Goal: Task Accomplishment & Management: Use online tool/utility

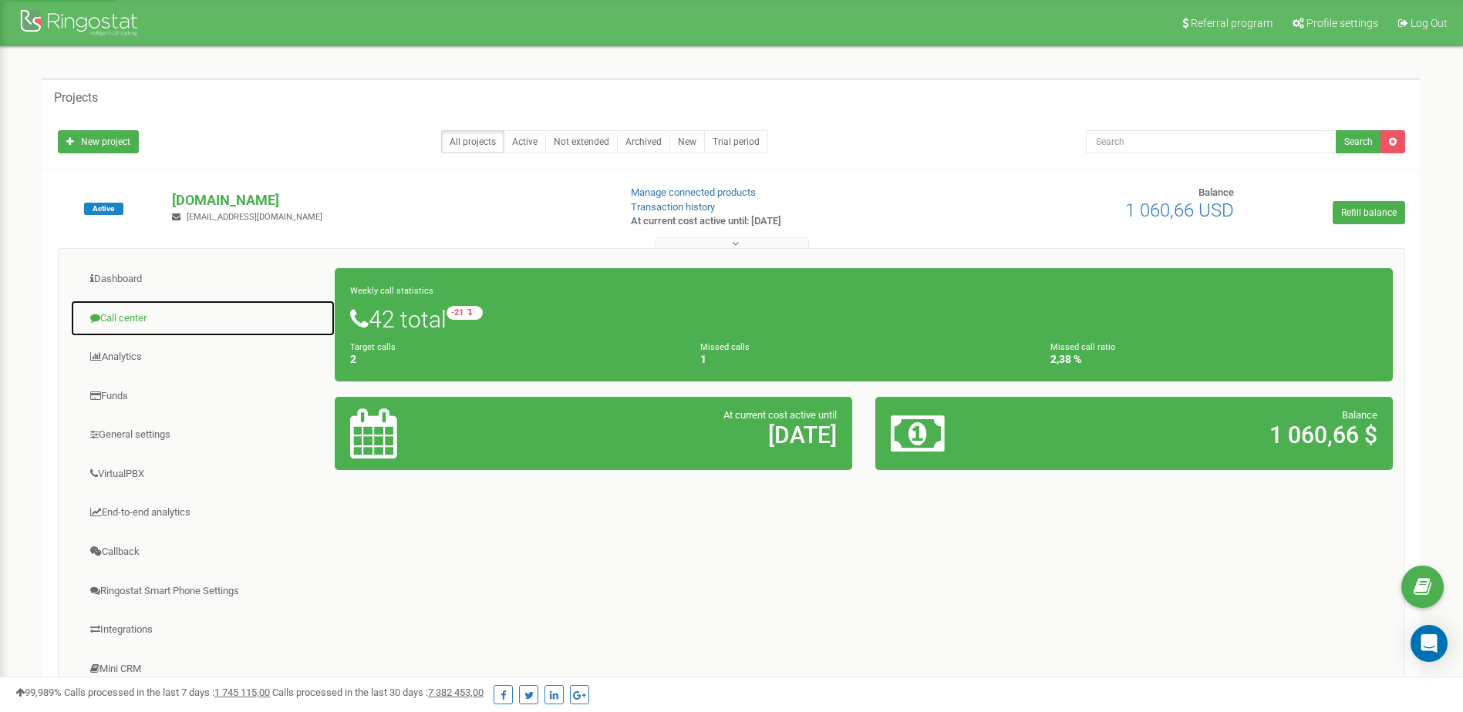
click at [130, 318] on link "Call center" at bounding box center [202, 319] width 265 height 38
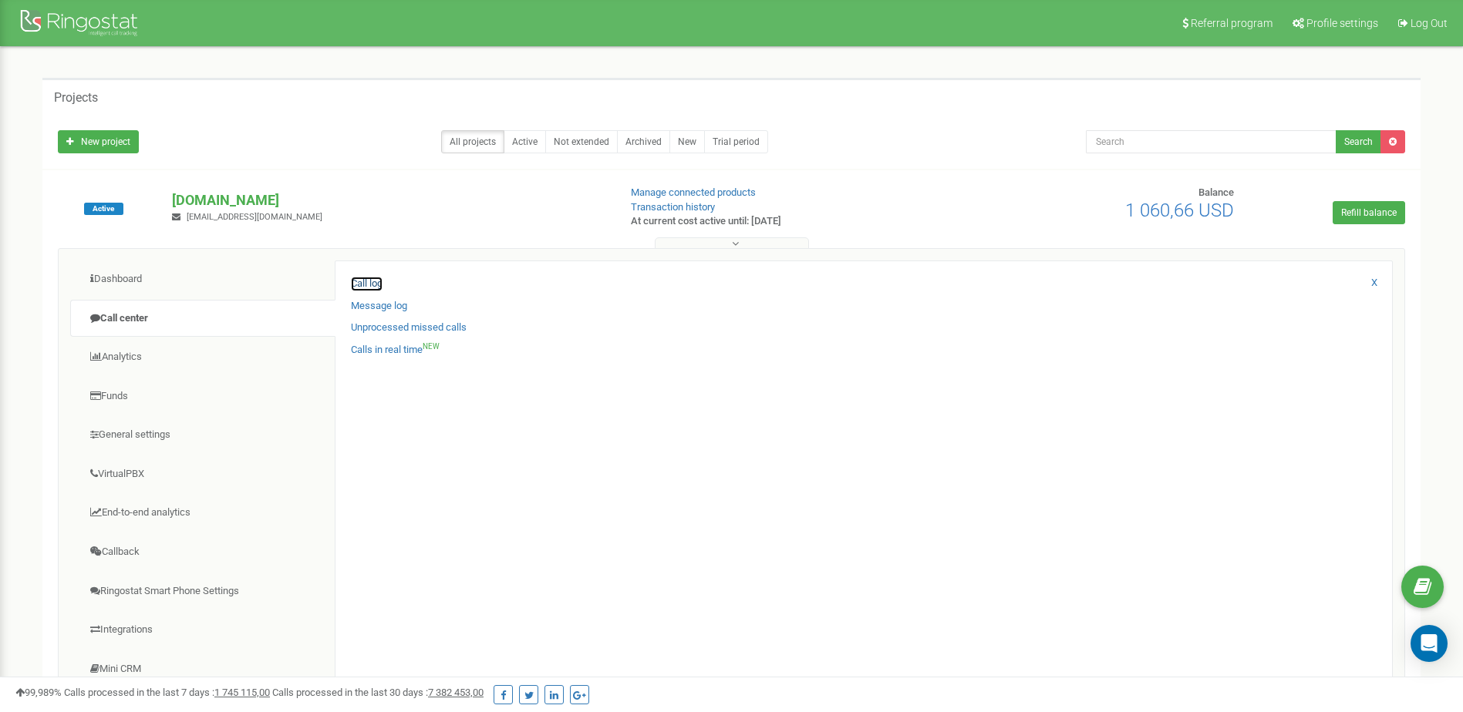
click at [367, 288] on link "Call log" at bounding box center [367, 284] width 32 height 15
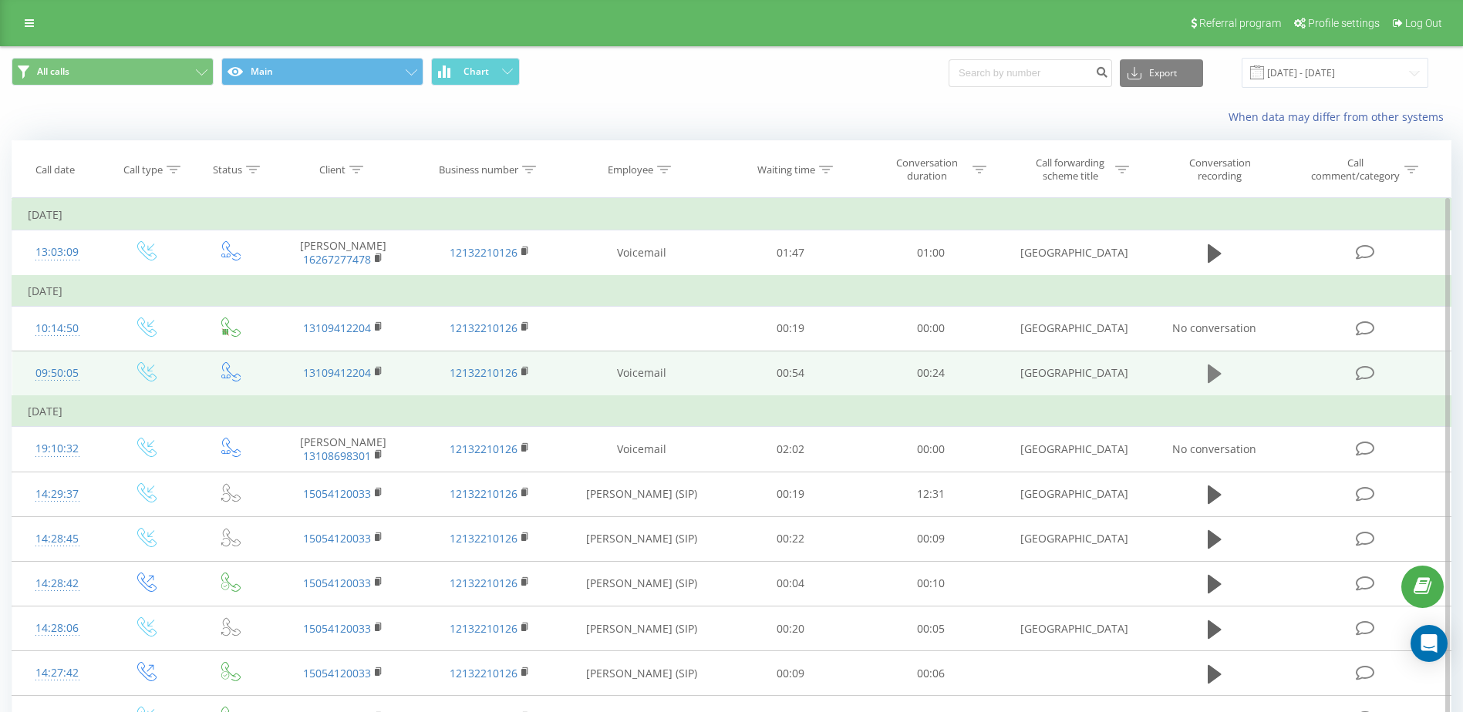
click at [1214, 372] on icon at bounding box center [1214, 374] width 14 height 19
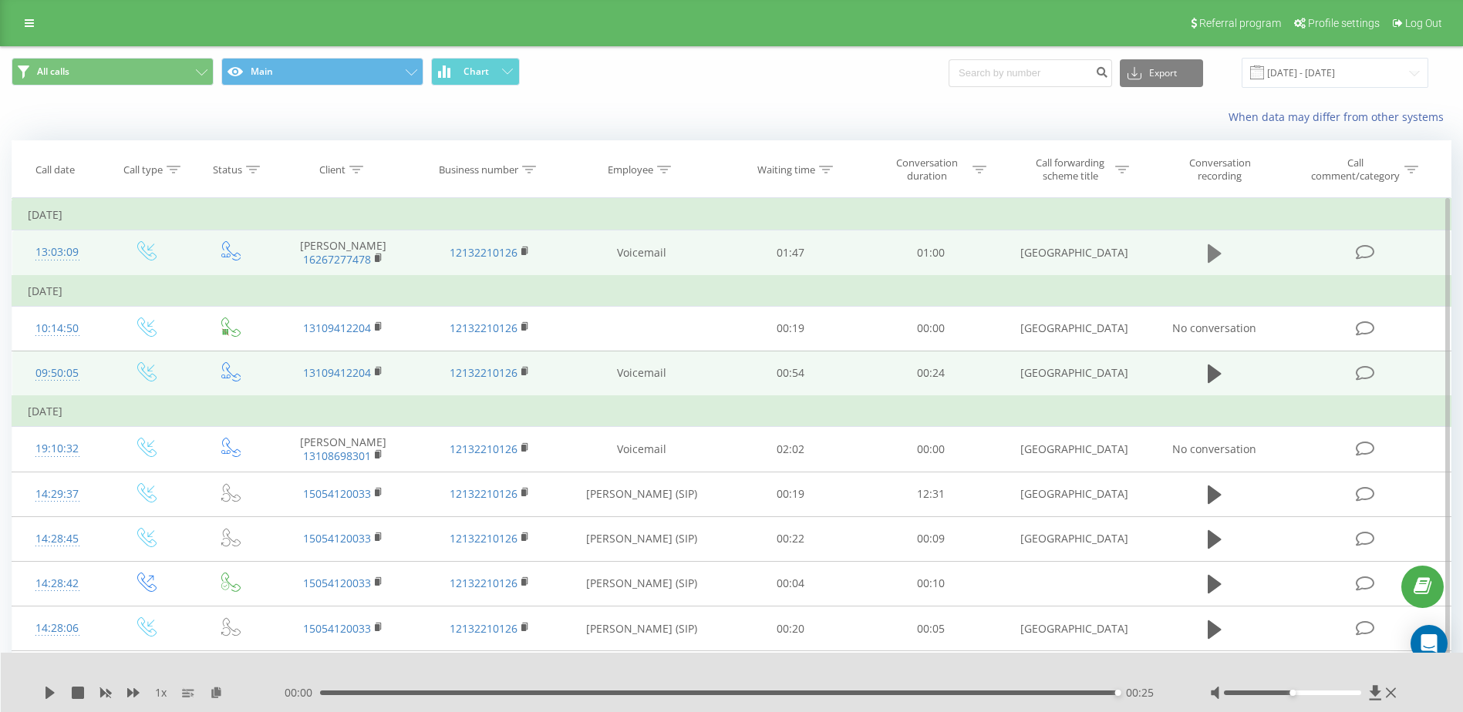
click at [1215, 246] on icon at bounding box center [1214, 254] width 14 height 22
click at [1367, 75] on input "22.08.2025 - 22.09.2025" at bounding box center [1334, 73] width 187 height 30
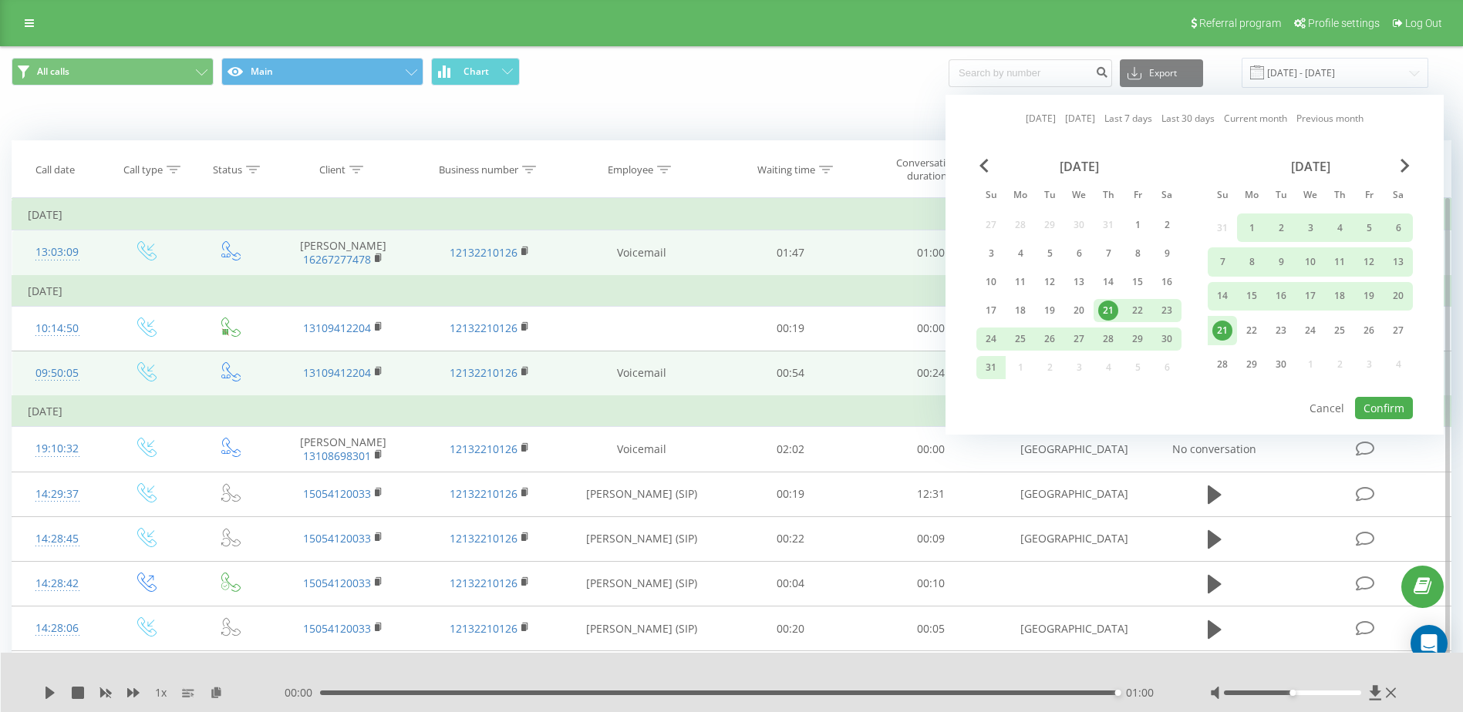
click at [1036, 120] on link "Today" at bounding box center [1040, 118] width 30 height 15
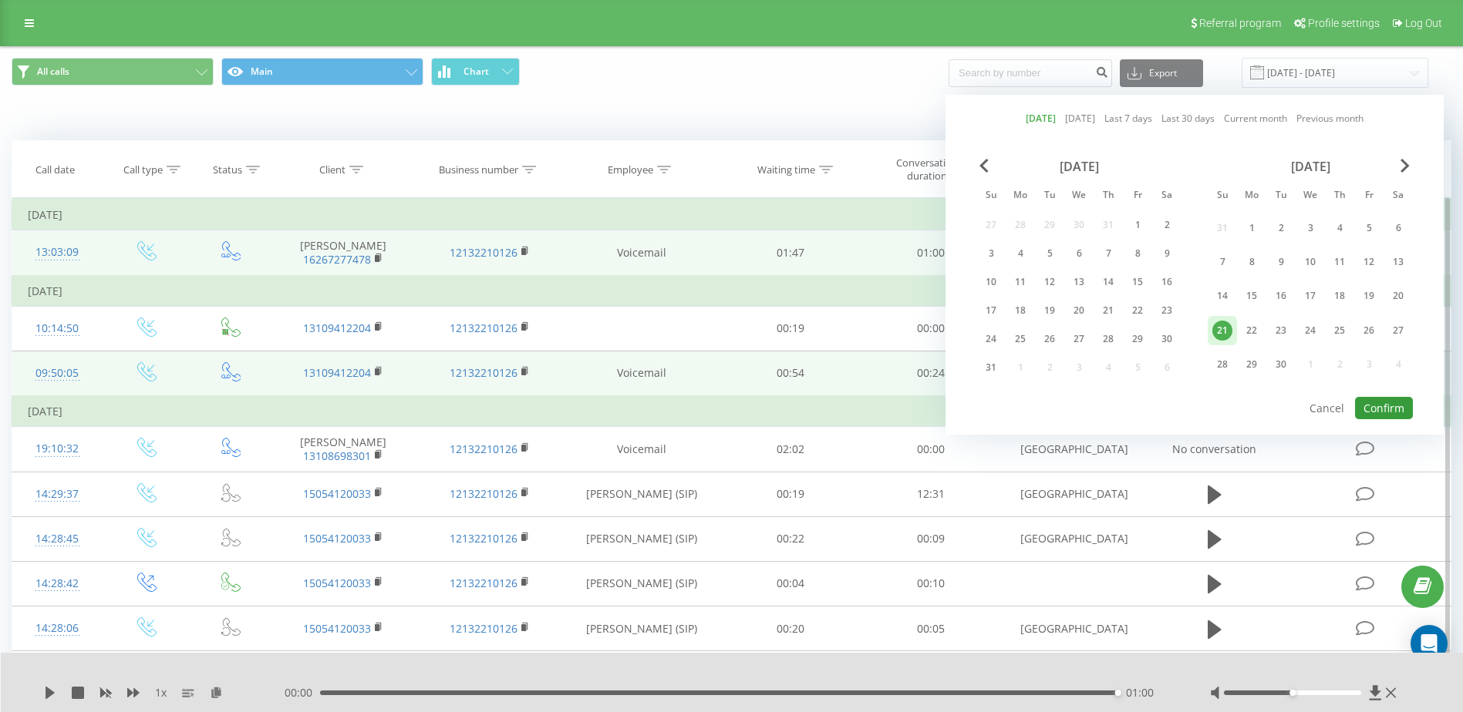
click at [1397, 410] on button "Confirm" at bounding box center [1384, 408] width 58 height 22
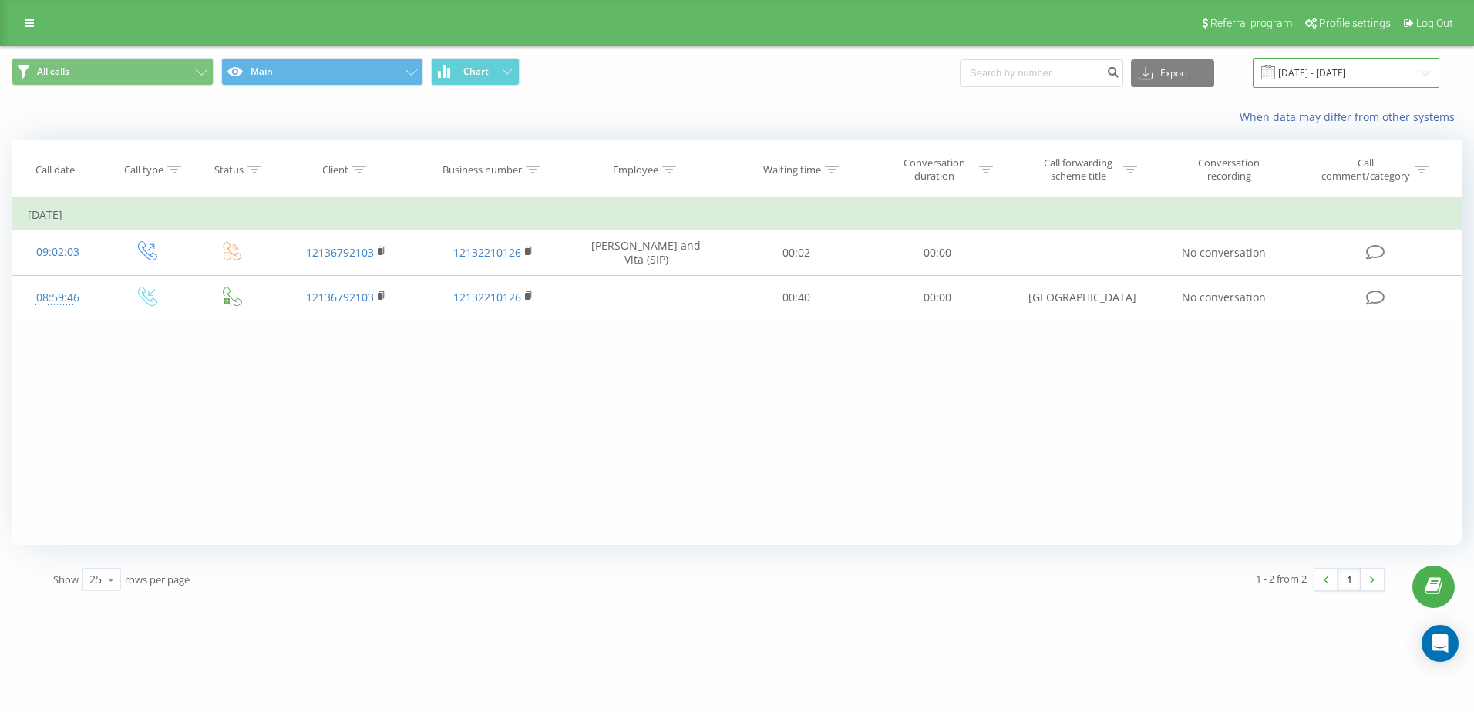
click at [1333, 72] on input "22.09.2025 - 22.09.2025" at bounding box center [1346, 73] width 187 height 30
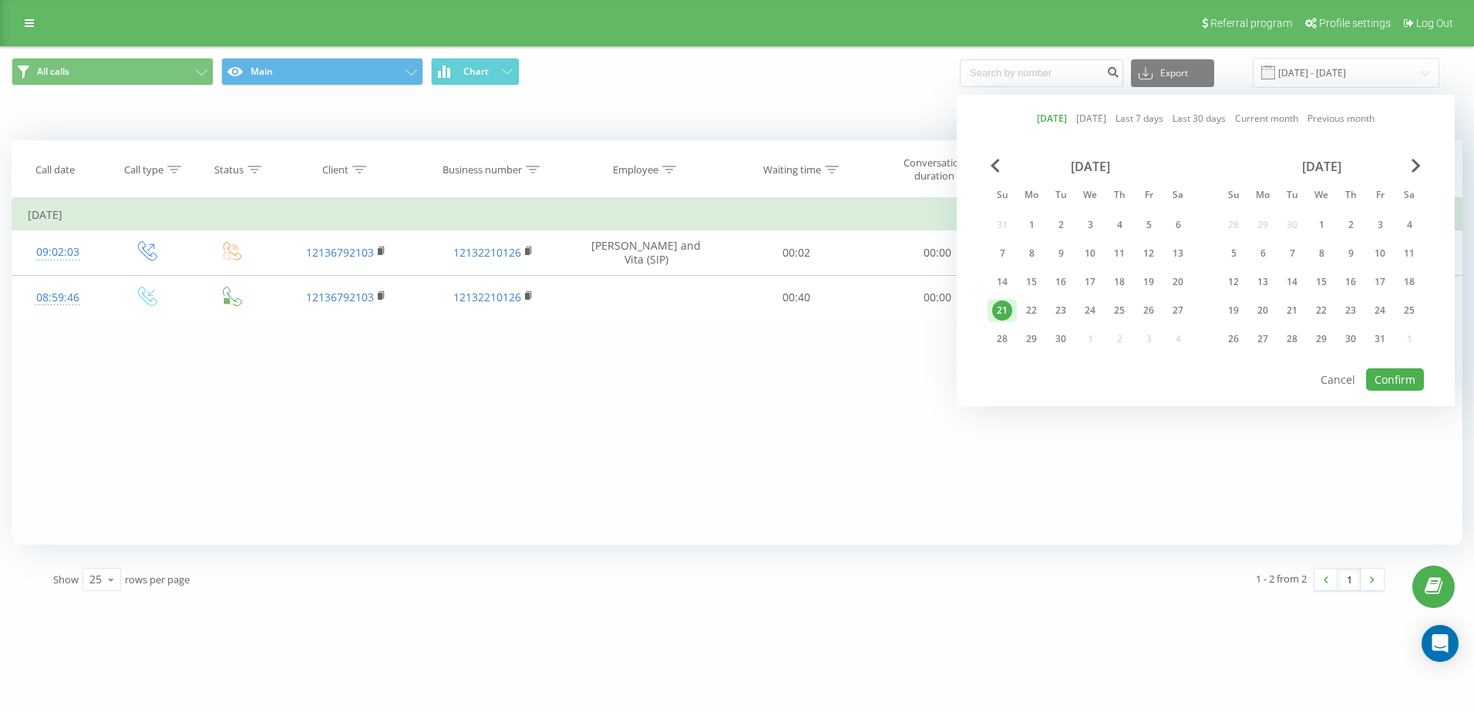
click at [1140, 120] on link "Last 7 days" at bounding box center [1140, 118] width 48 height 15
click at [1399, 386] on button "Confirm" at bounding box center [1395, 380] width 58 height 22
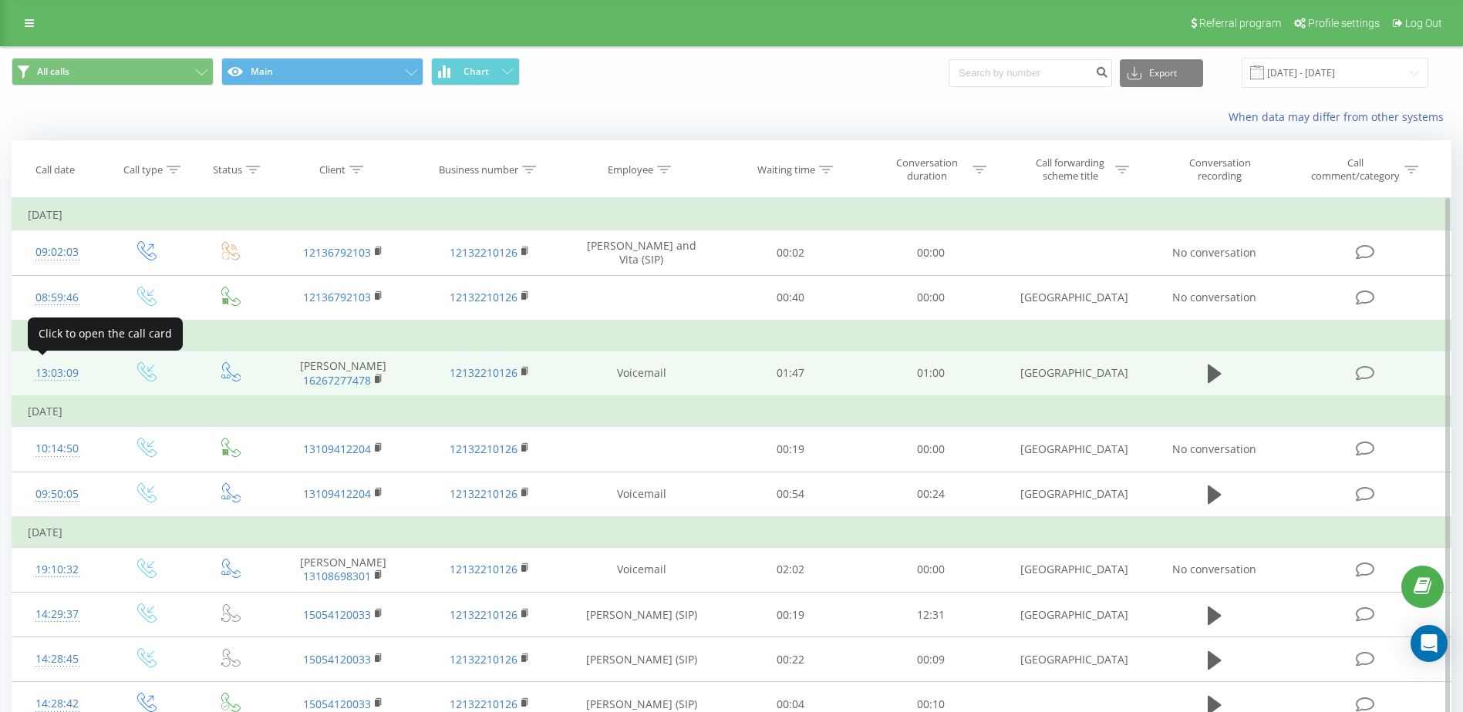
click at [58, 372] on div "13:03:09" at bounding box center [57, 374] width 59 height 30
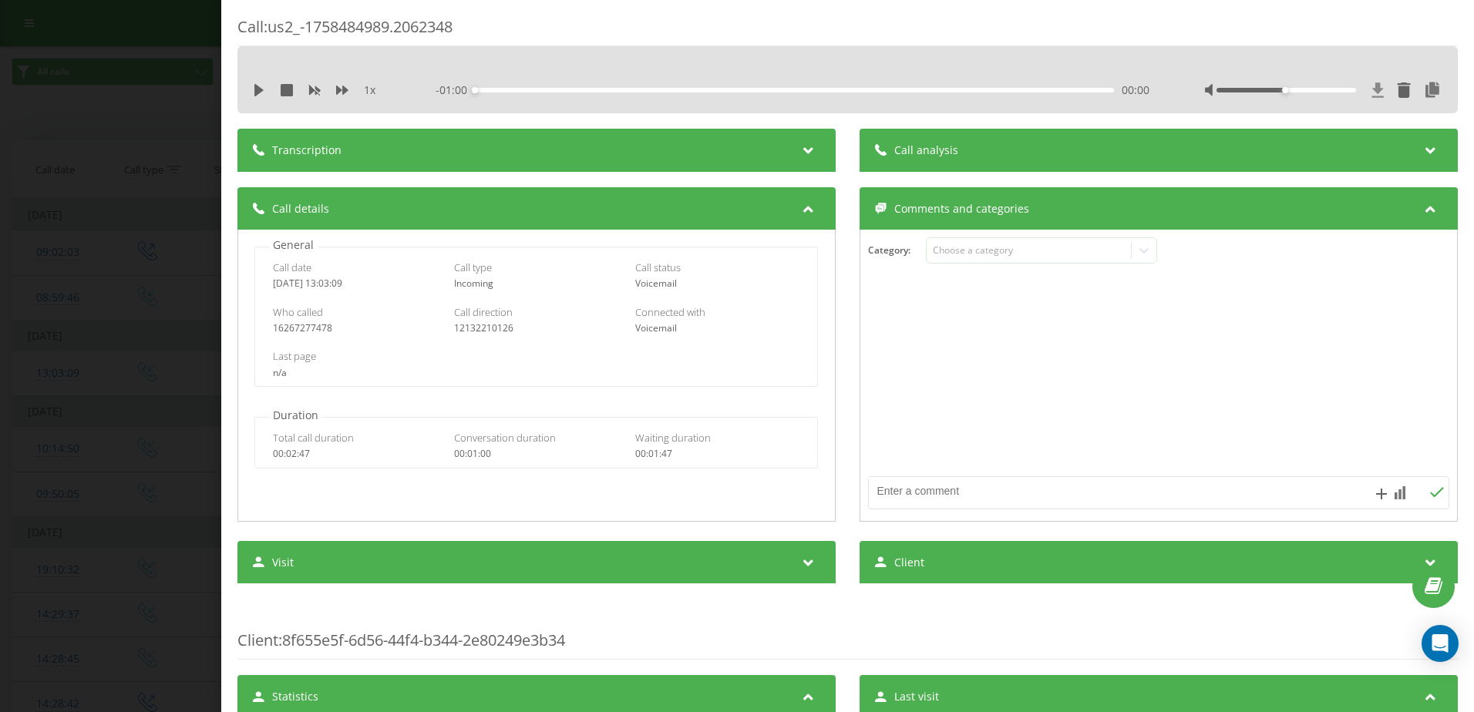
click at [1372, 92] on icon at bounding box center [1378, 89] width 12 height 15
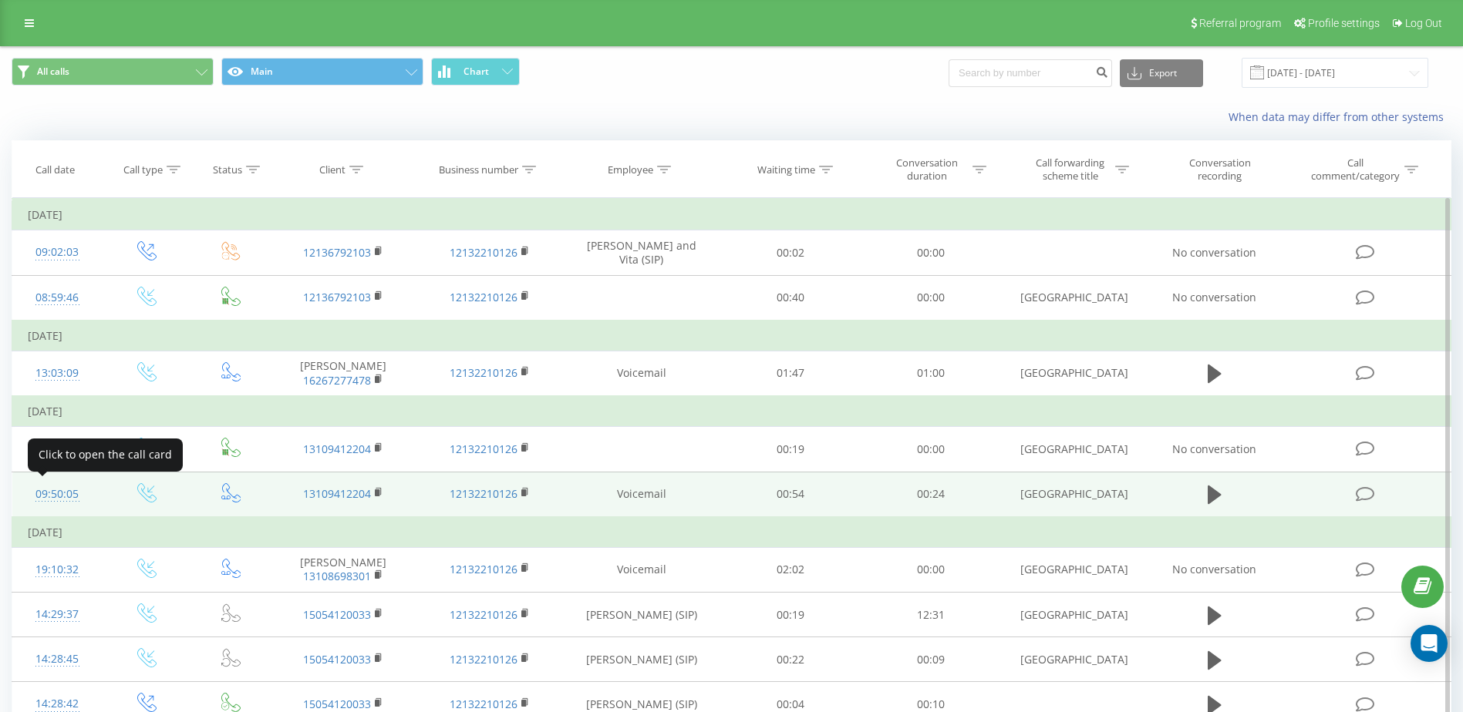
click at [59, 493] on div "09:50:05" at bounding box center [57, 495] width 59 height 30
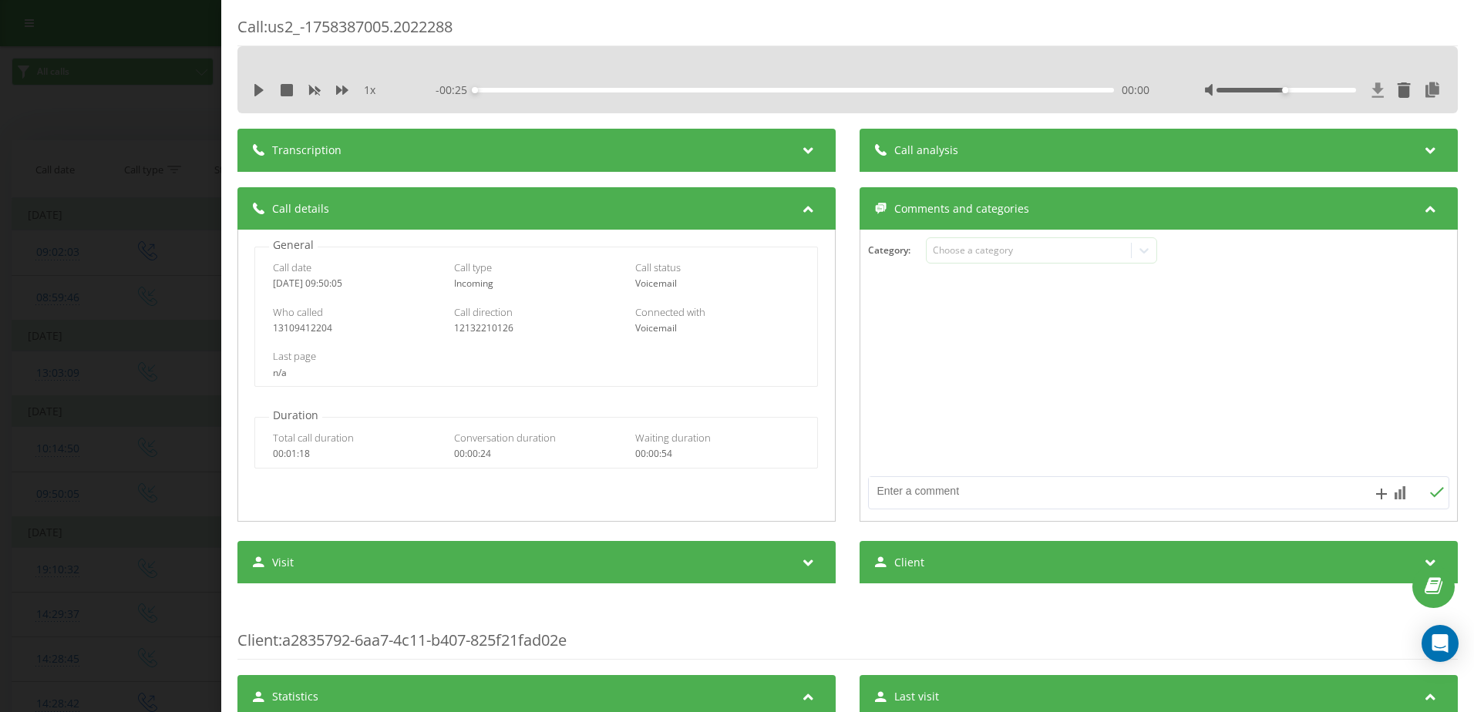
click at [1372, 87] on icon at bounding box center [1378, 89] width 12 height 15
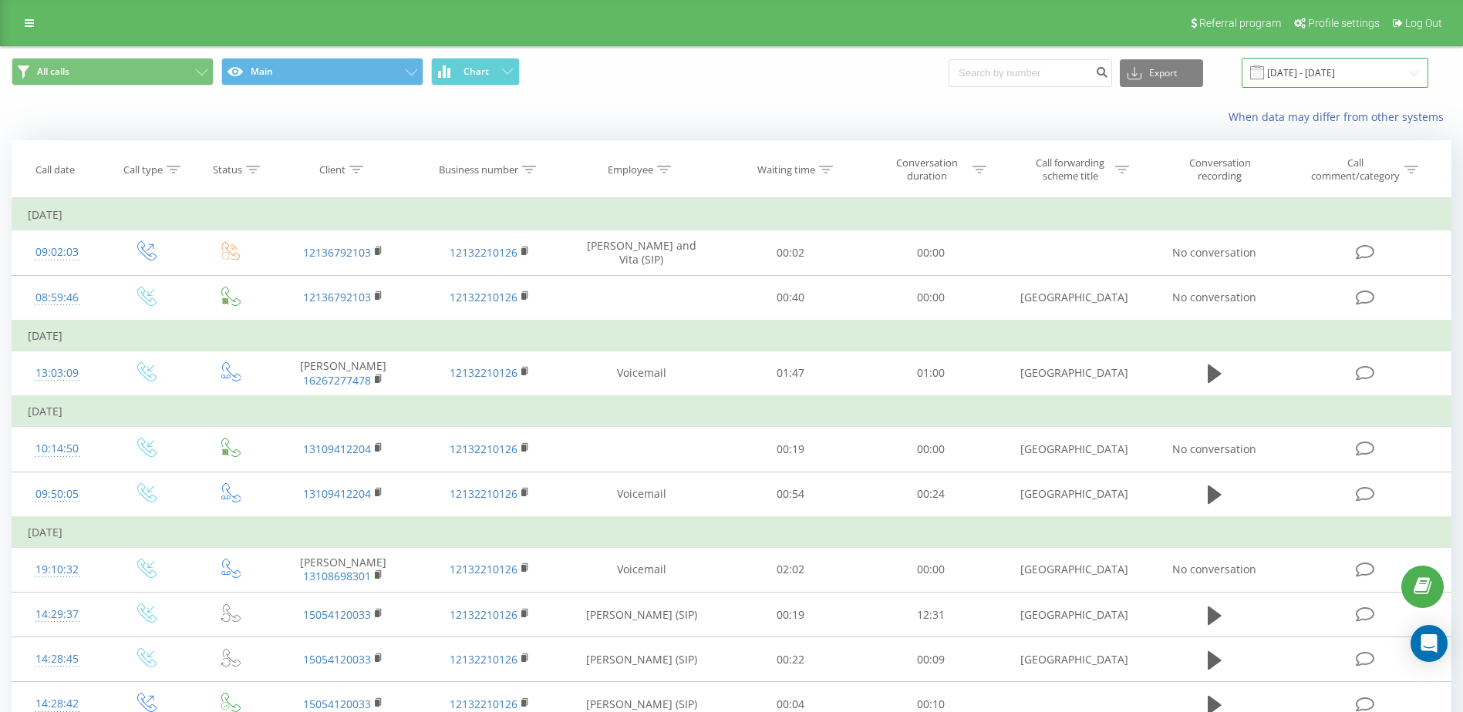
click at [1367, 68] on input "16.09.2025 - 22.09.2025" at bounding box center [1334, 73] width 187 height 30
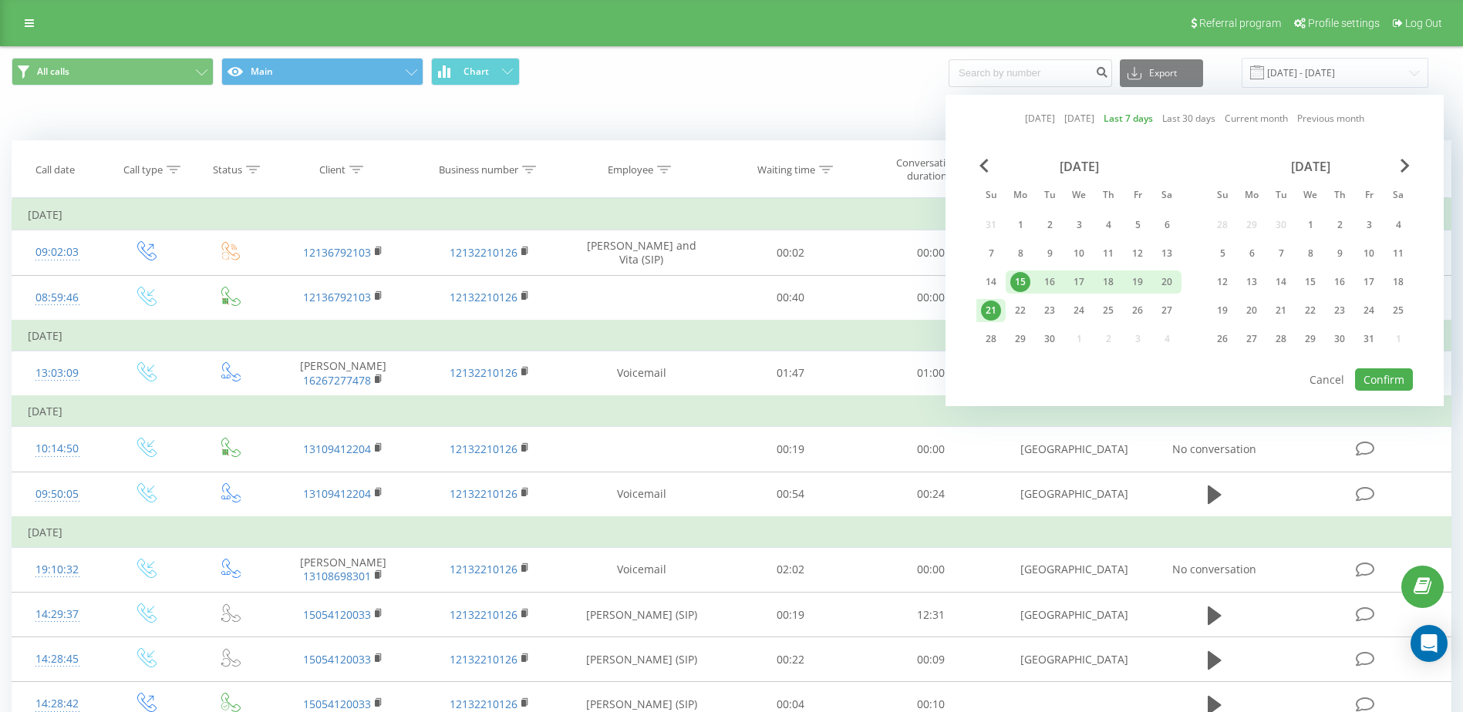
click at [1029, 115] on link "Today" at bounding box center [1040, 118] width 30 height 15
click at [1378, 383] on button "Confirm" at bounding box center [1384, 380] width 58 height 22
type input "22.09.2025 - 22.09.2025"
